Goal: Transaction & Acquisition: Purchase product/service

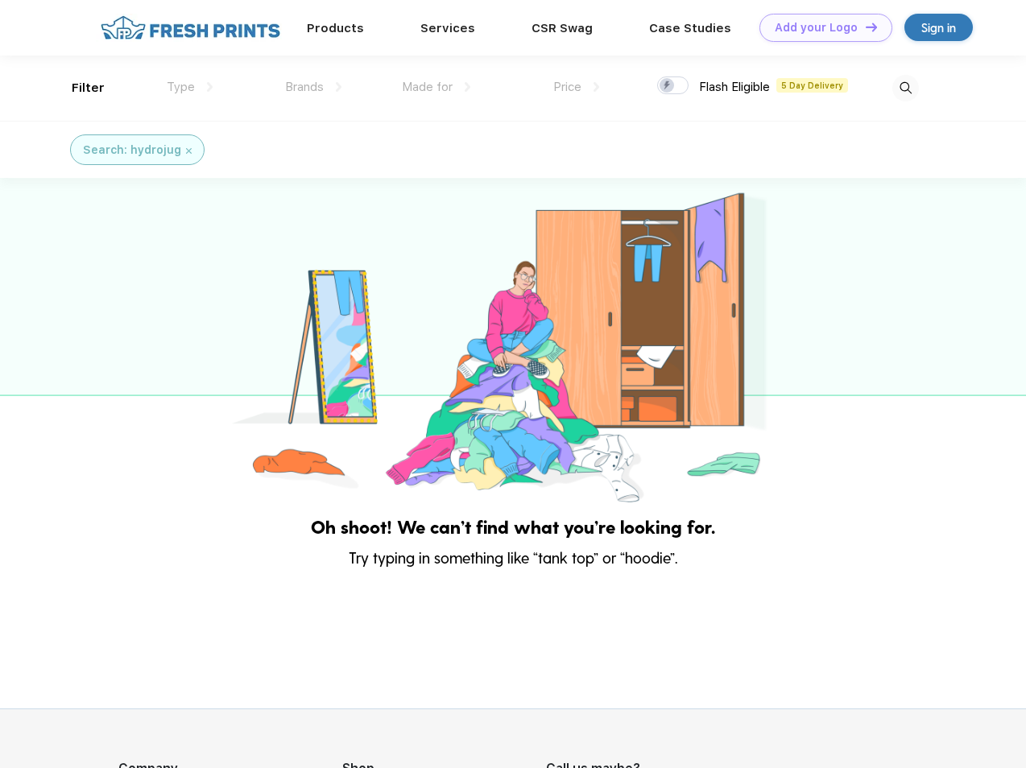
click at [820, 27] on link "Add your Logo Design Tool" at bounding box center [826, 28] width 133 height 28
click at [0, 0] on div "Design Tool" at bounding box center [0, 0] width 0 height 0
click at [864, 27] on link "Add your Logo Design Tool" at bounding box center [826, 28] width 133 height 28
click at [77, 88] on div "Filter" at bounding box center [88, 88] width 33 height 19
click at [190, 87] on span "Type" at bounding box center [181, 87] width 28 height 14
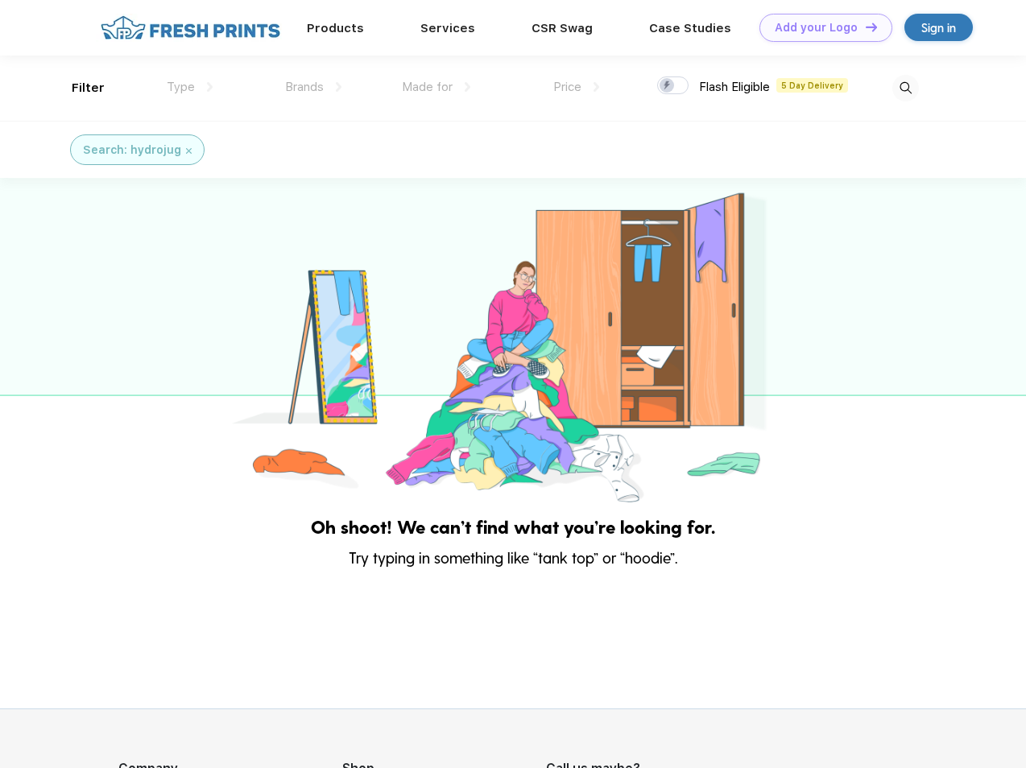
click at [313, 87] on span "Brands" at bounding box center [304, 87] width 39 height 14
click at [437, 87] on span "Made for" at bounding box center [427, 87] width 51 height 14
click at [577, 87] on span "Price" at bounding box center [567, 87] width 28 height 14
click at [673, 86] on div at bounding box center [672, 86] width 31 height 18
click at [668, 86] on input "checkbox" at bounding box center [662, 81] width 10 height 10
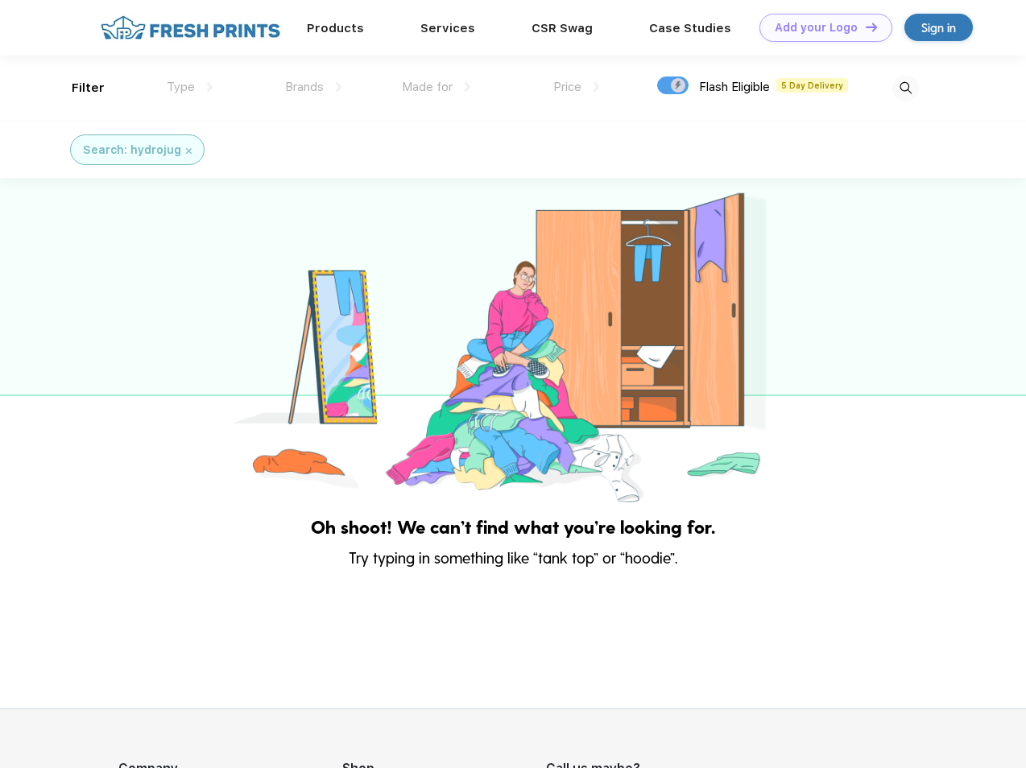
click at [905, 88] on img at bounding box center [905, 88] width 27 height 27
